Goal: Information Seeking & Learning: Learn about a topic

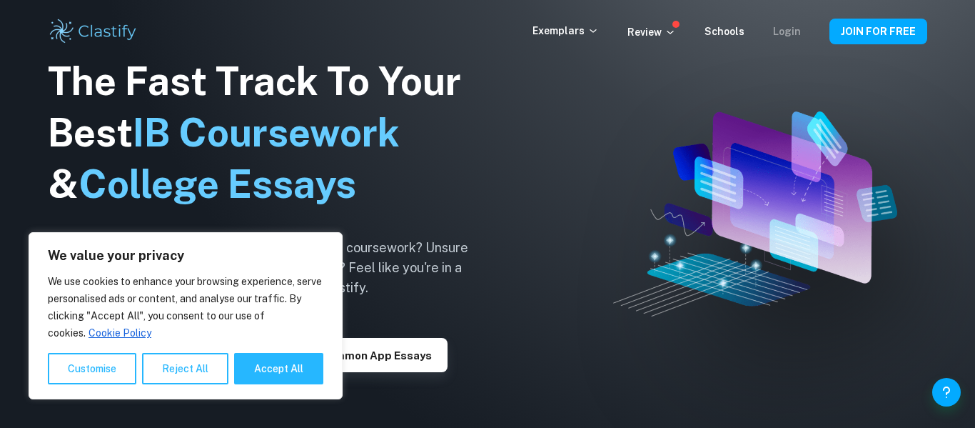
click at [796, 34] on link "Login" at bounding box center [787, 31] width 28 height 11
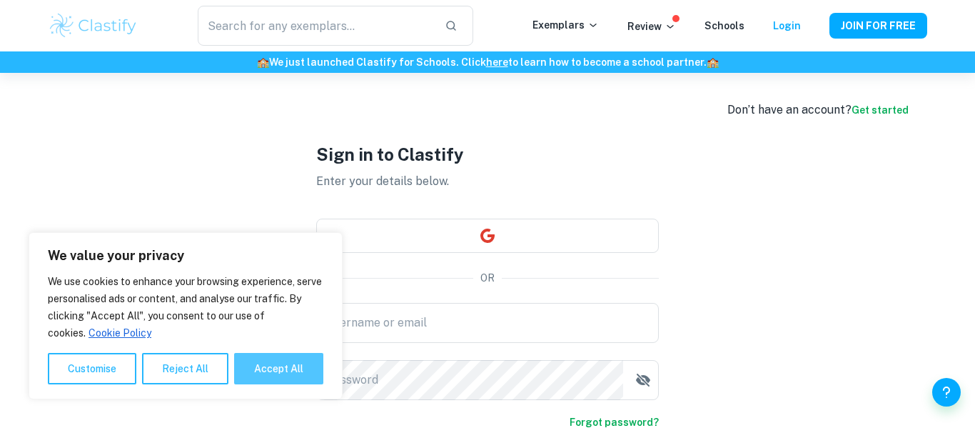
click at [258, 380] on button "Accept All" at bounding box center [278, 368] width 89 height 31
checkbox input "true"
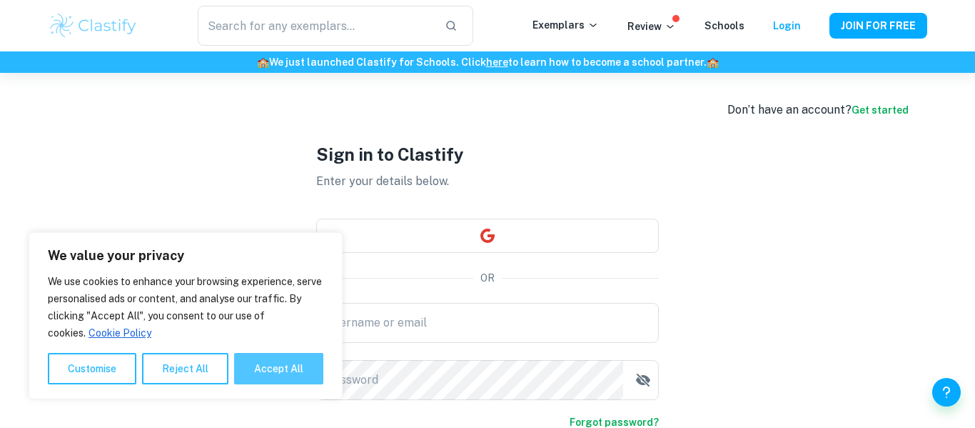
checkbox input "true"
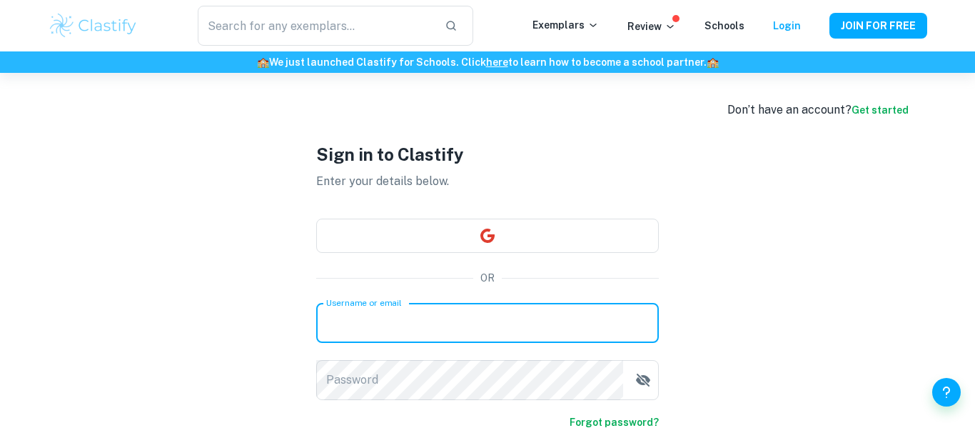
click at [357, 330] on input "Username or email" at bounding box center [487, 323] width 343 height 40
type input "[EMAIL_ADDRESS][DOMAIN_NAME]"
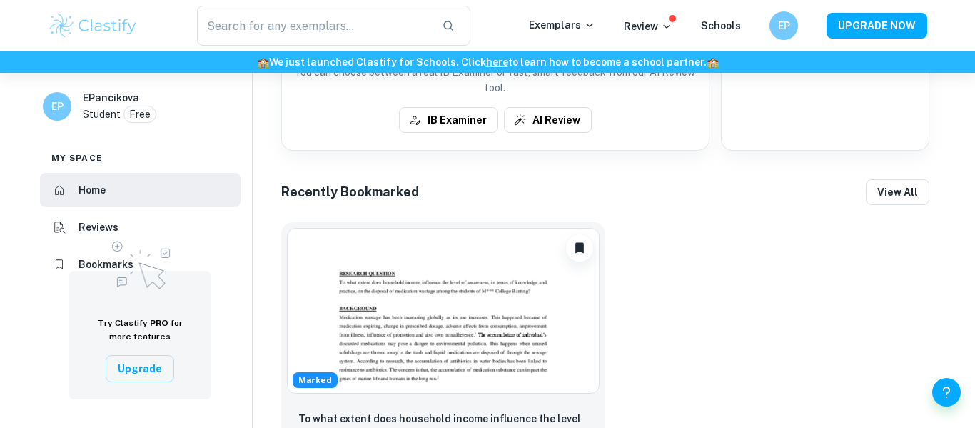
scroll to position [548, 0]
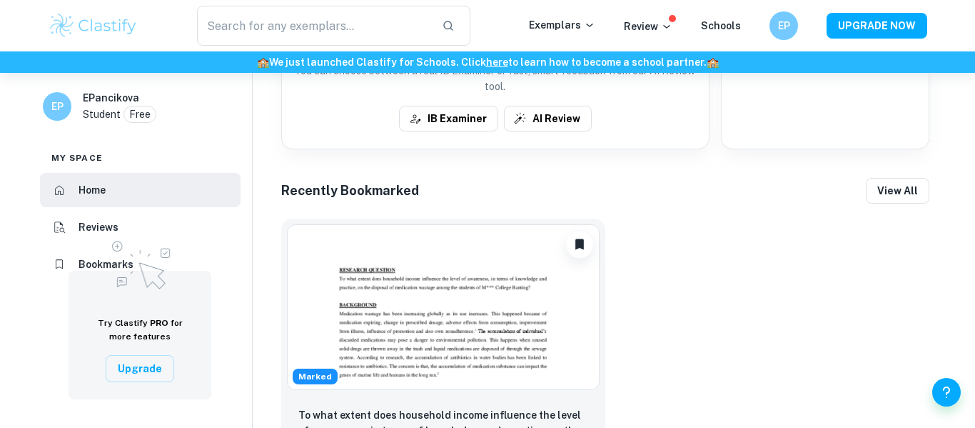
click at [474, 280] on img at bounding box center [443, 307] width 313 height 166
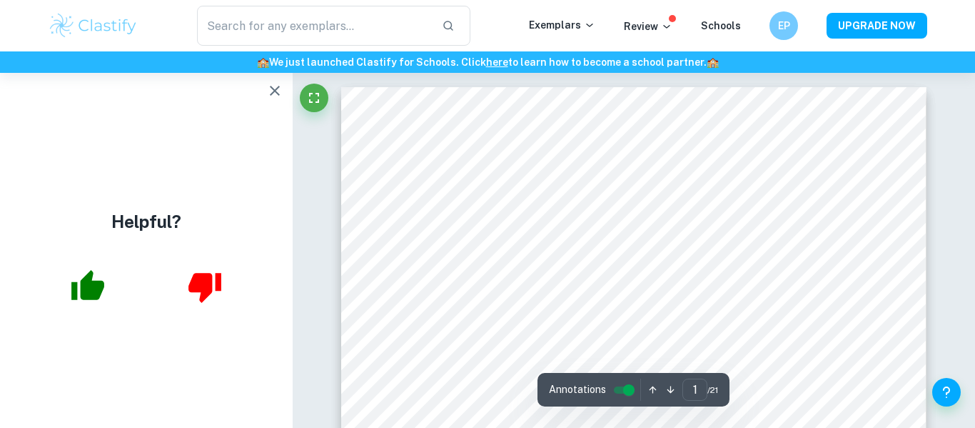
click at [268, 93] on icon "button" at bounding box center [274, 90] width 17 height 17
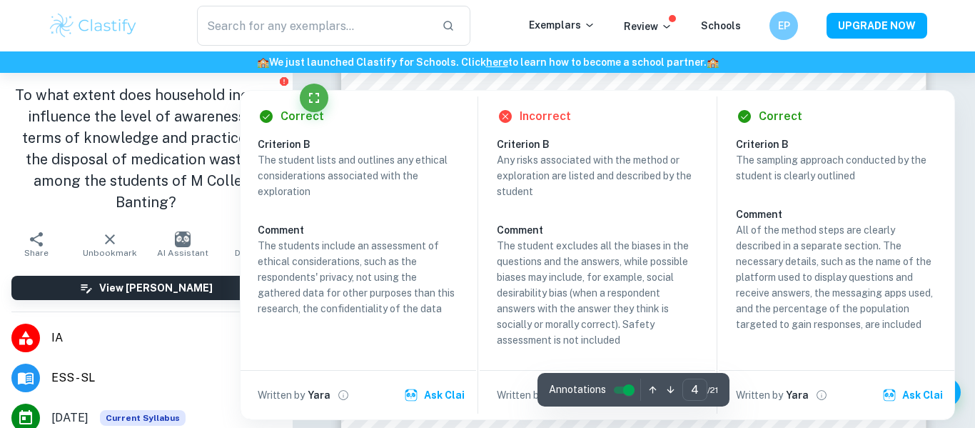
scroll to position [2916, 0]
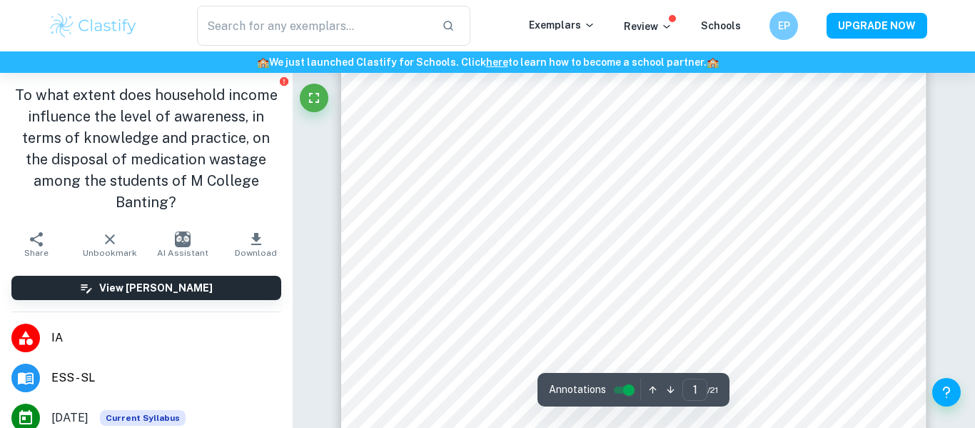
scroll to position [0, 0]
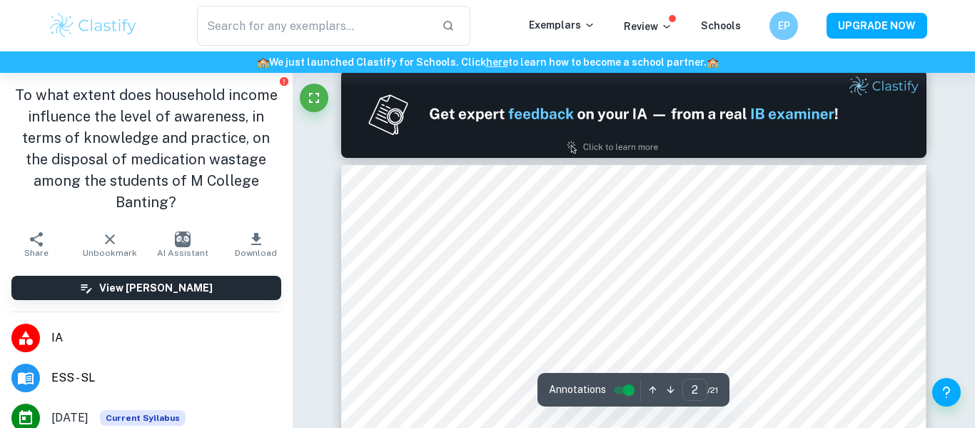
type input "1"
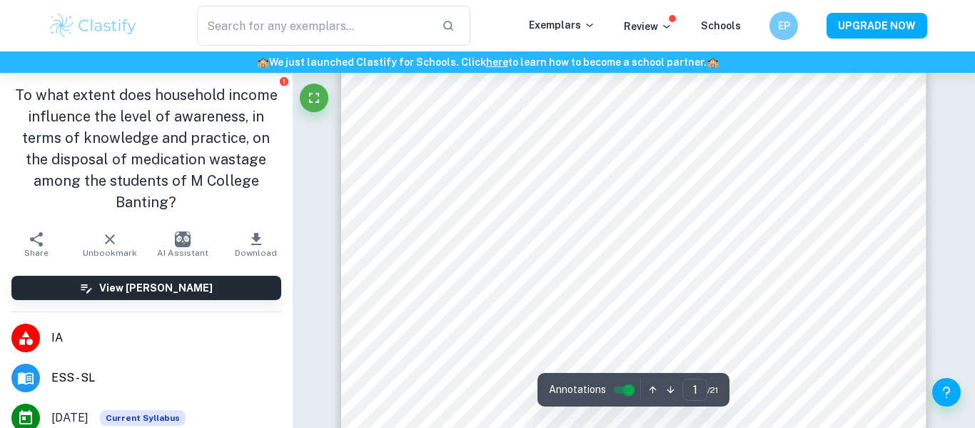
scroll to position [159, 0]
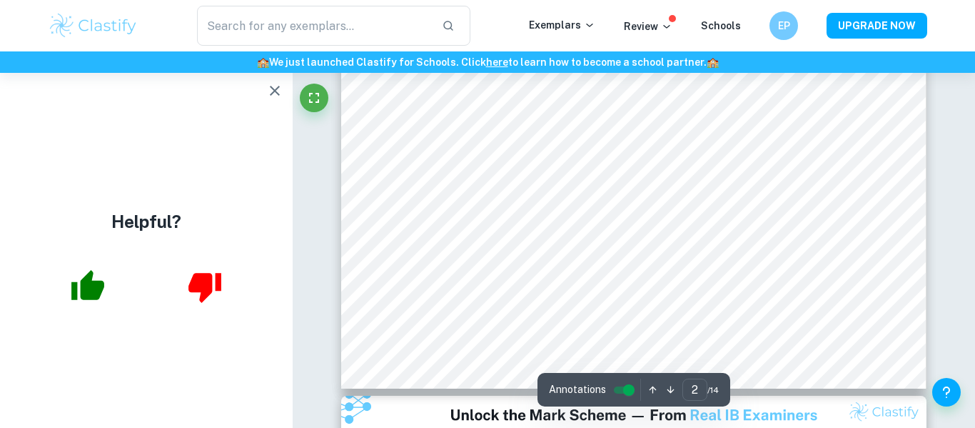
scroll to position [1131, 0]
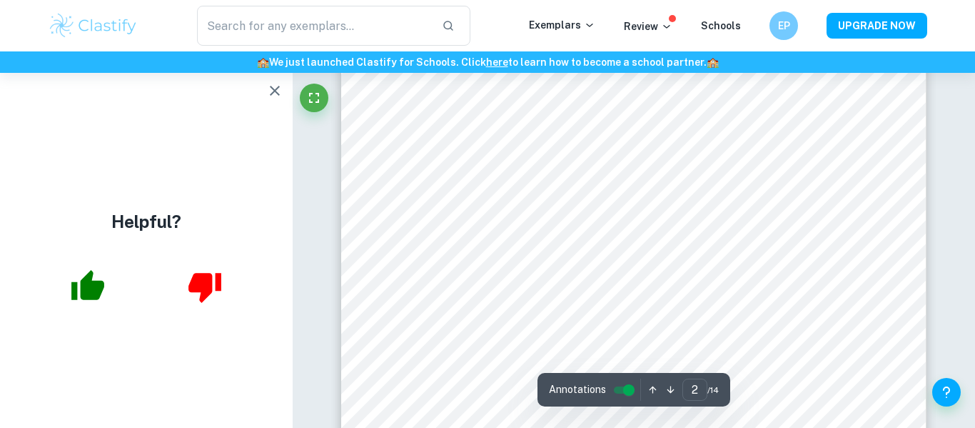
click at [275, 86] on icon "button" at bounding box center [274, 90] width 17 height 17
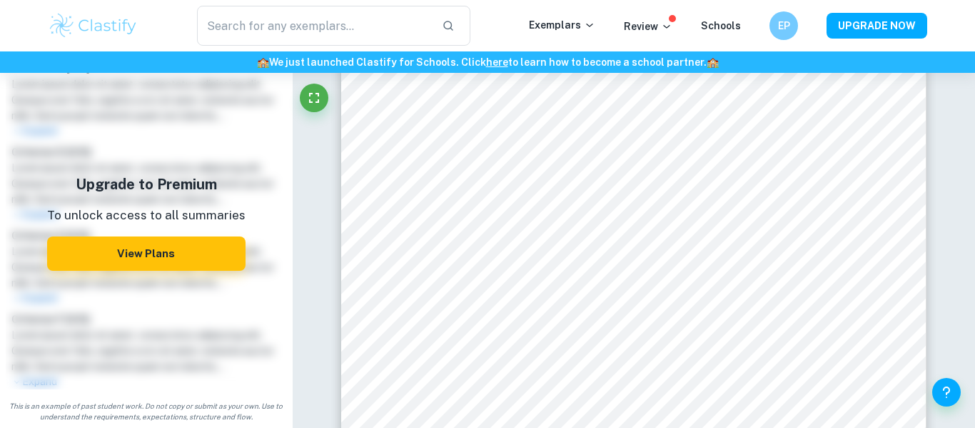
scroll to position [0, 0]
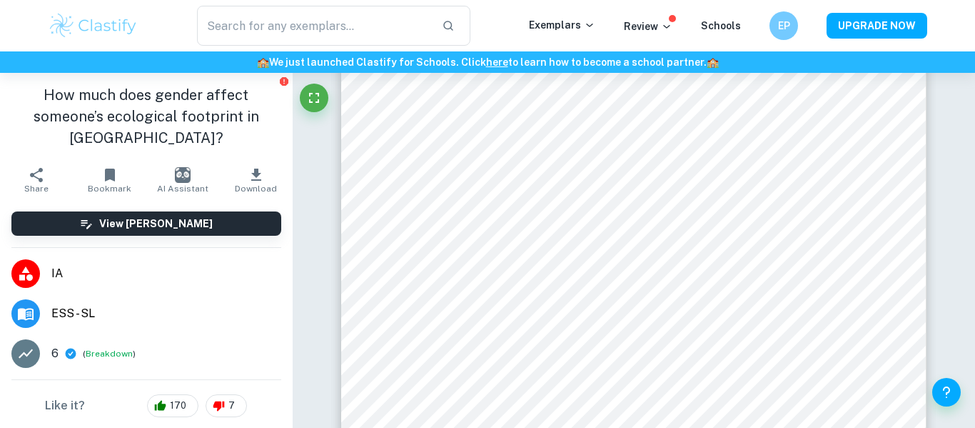
click at [111, 168] on icon "button" at bounding box center [109, 174] width 17 height 17
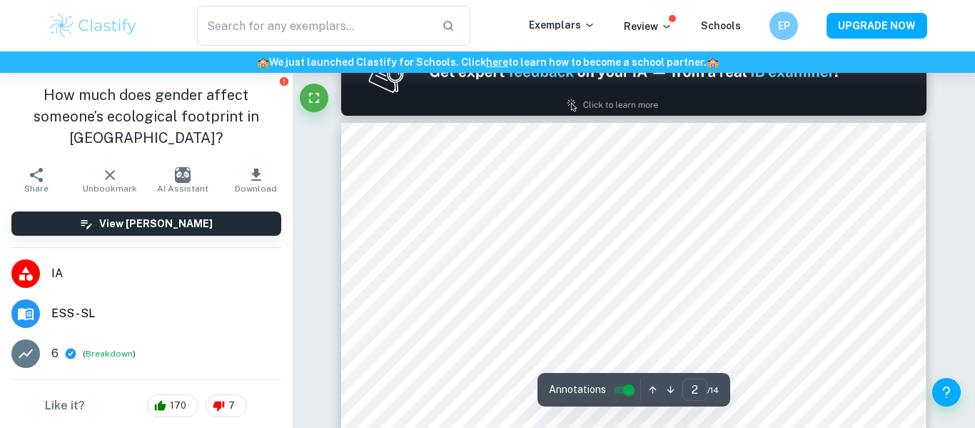
scroll to position [837, 0]
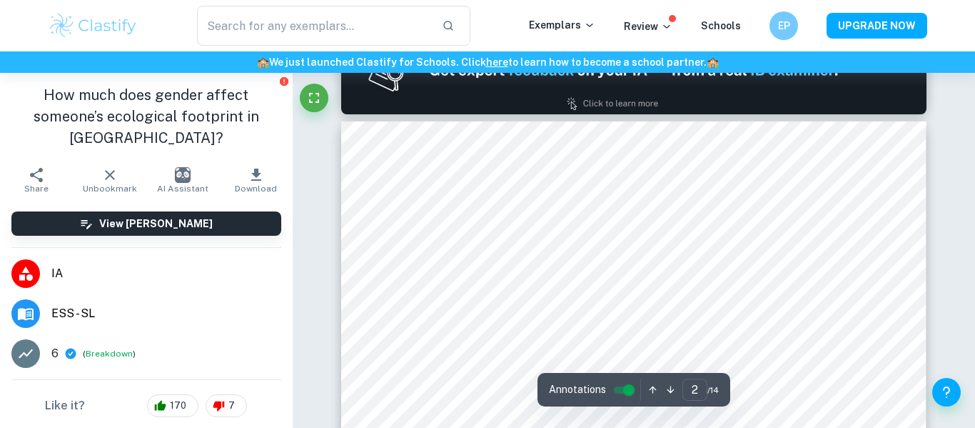
type input "1"
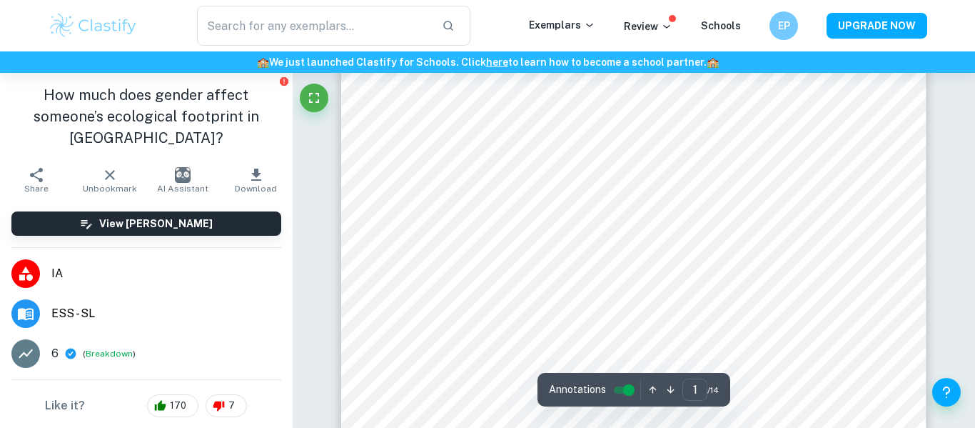
scroll to position [137, 0]
